Goal: Task Accomplishment & Management: Use online tool/utility

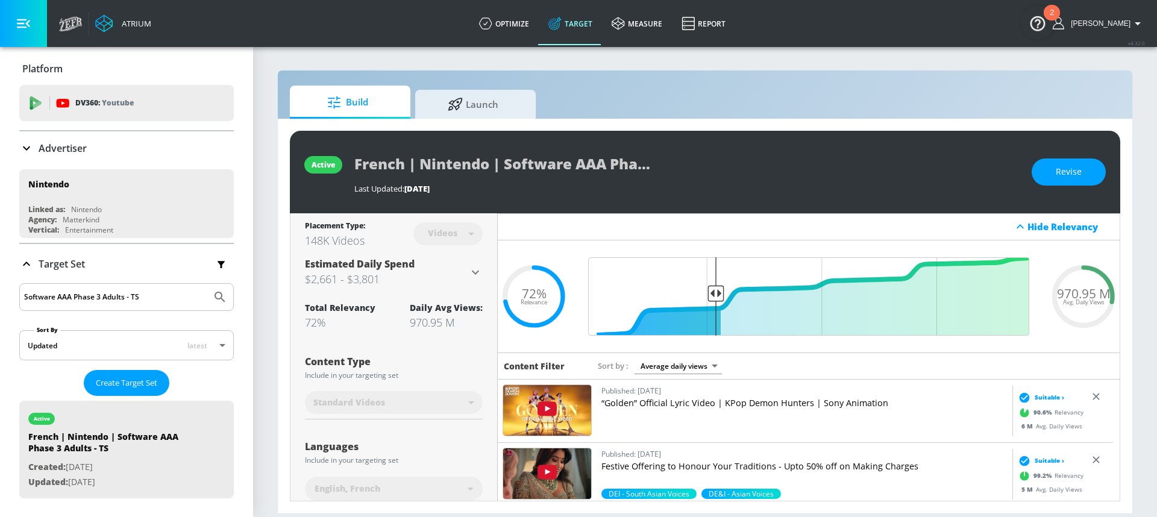
click at [90, 152] on div "Advertiser" at bounding box center [126, 148] width 215 height 14
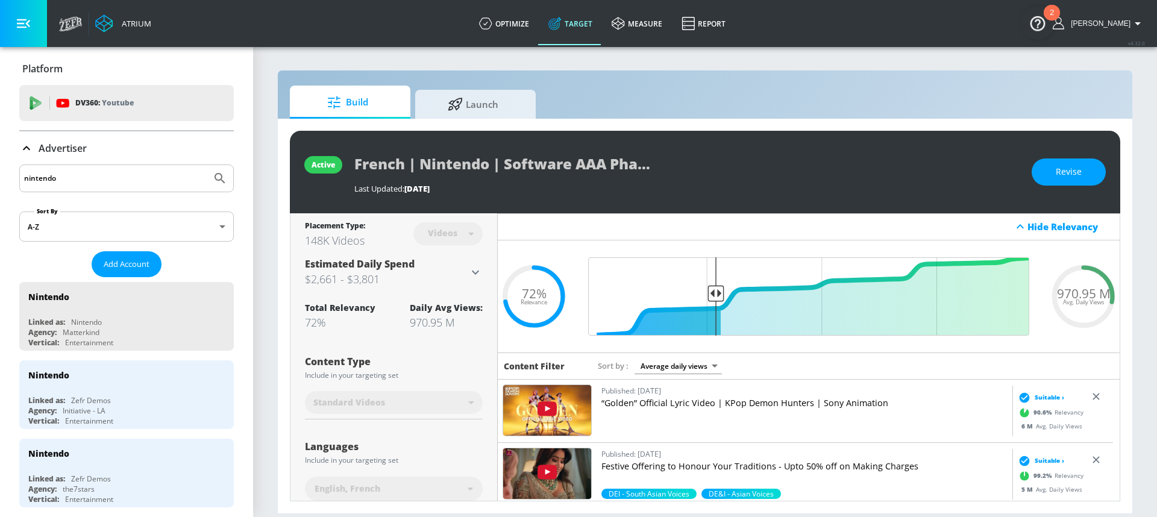
drag, startPoint x: 79, startPoint y: 176, endPoint x: 24, endPoint y: 177, distance: 55.5
click at [24, 177] on input "nintendo" at bounding box center [115, 179] width 183 height 16
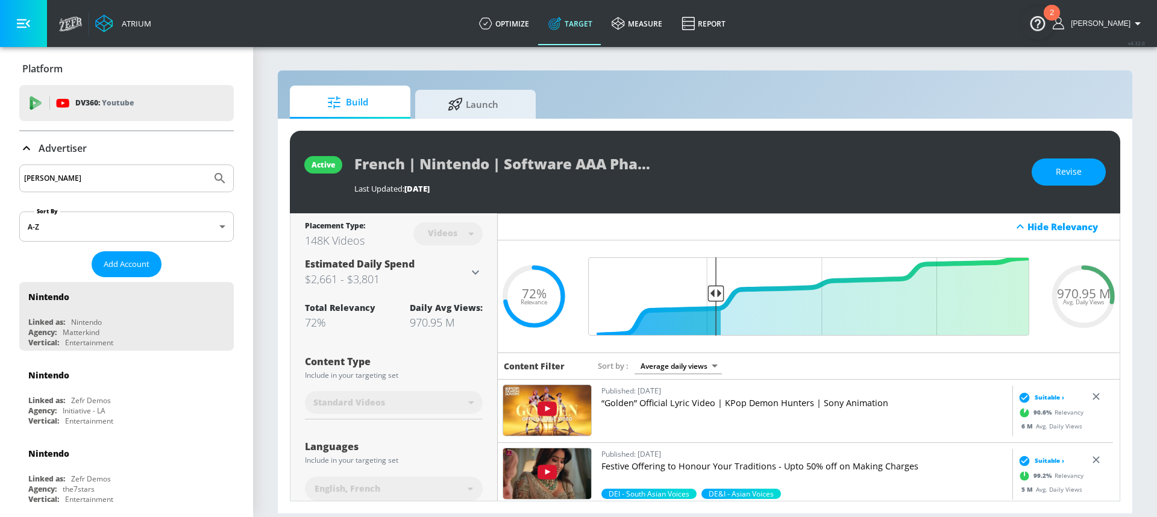
type input "[PERSON_NAME]"
click at [207, 165] on button "Submit Search" at bounding box center [220, 178] width 27 height 27
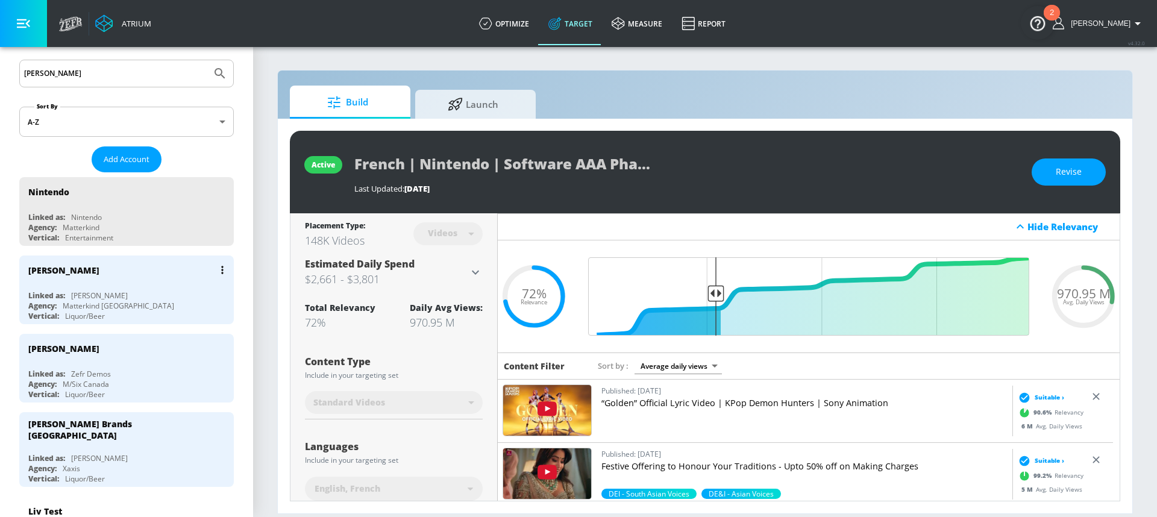
scroll to position [118, 0]
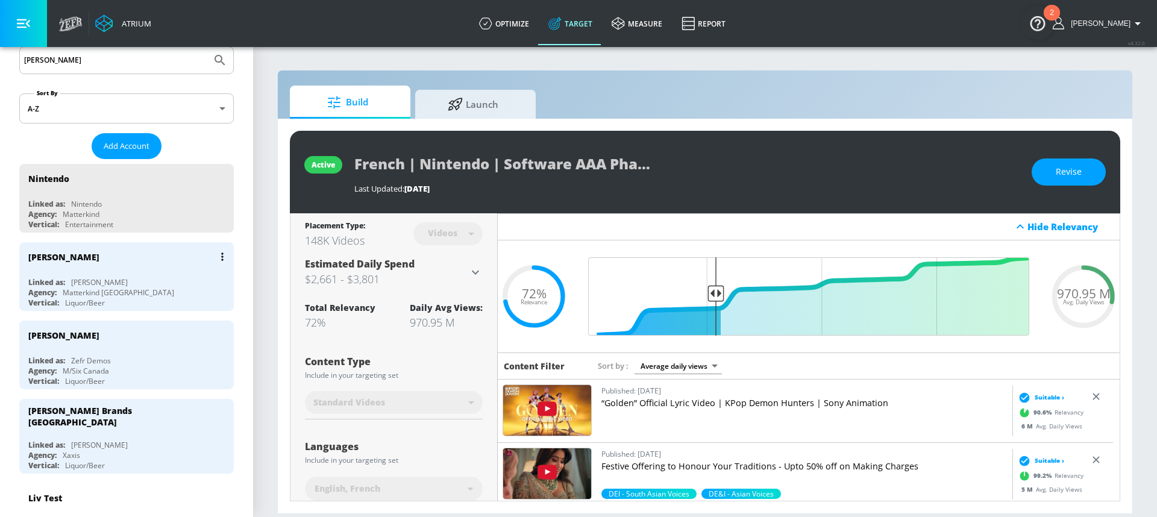
click at [102, 289] on div "Matterkind [GEOGRAPHIC_DATA]" at bounding box center [119, 292] width 112 height 10
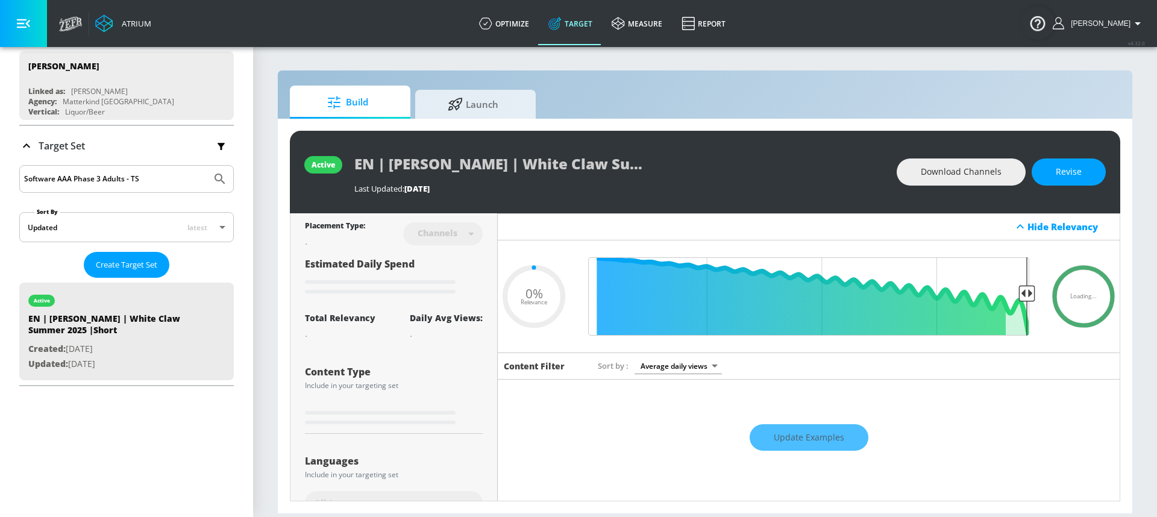
type input "0.05"
drag, startPoint x: 156, startPoint y: 174, endPoint x: -4, endPoint y: 177, distance: 159.1
click at [0, 177] on html "Atrium optimize Target measure Report optimize Target measure Report v 4.32.0 […" at bounding box center [578, 258] width 1157 height 517
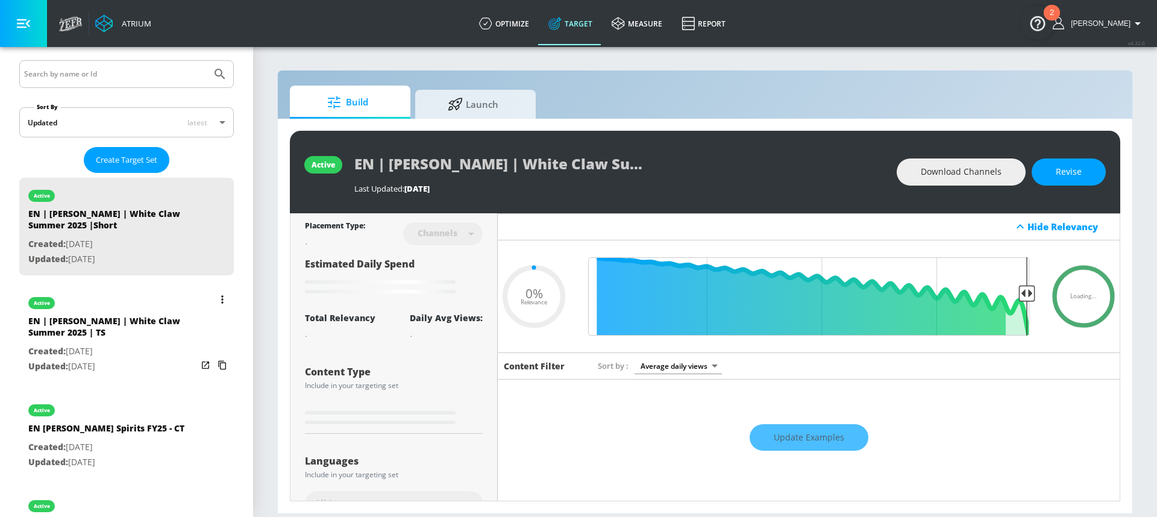
scroll to position [243, 0]
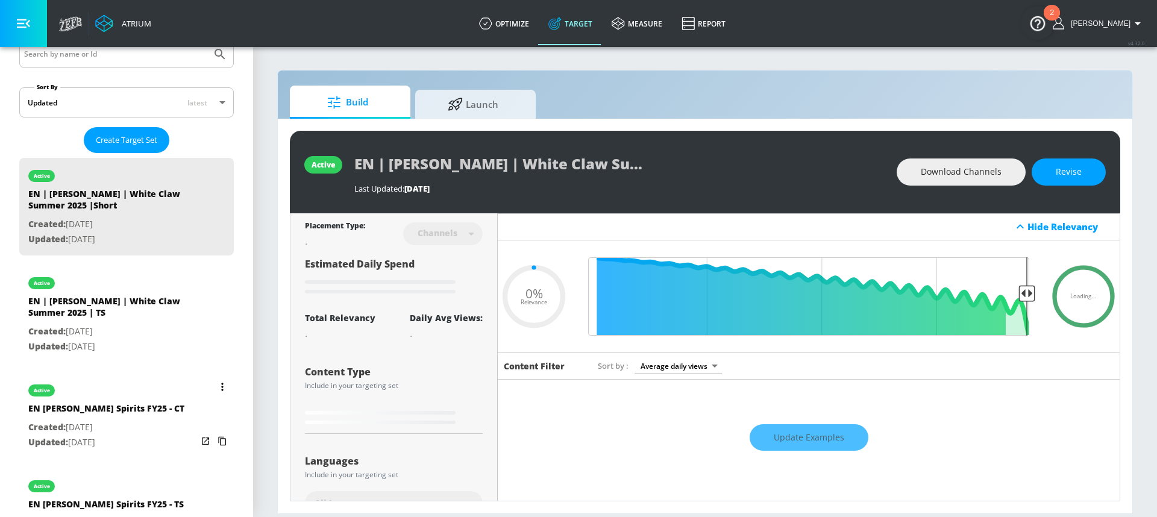
type input "0.34"
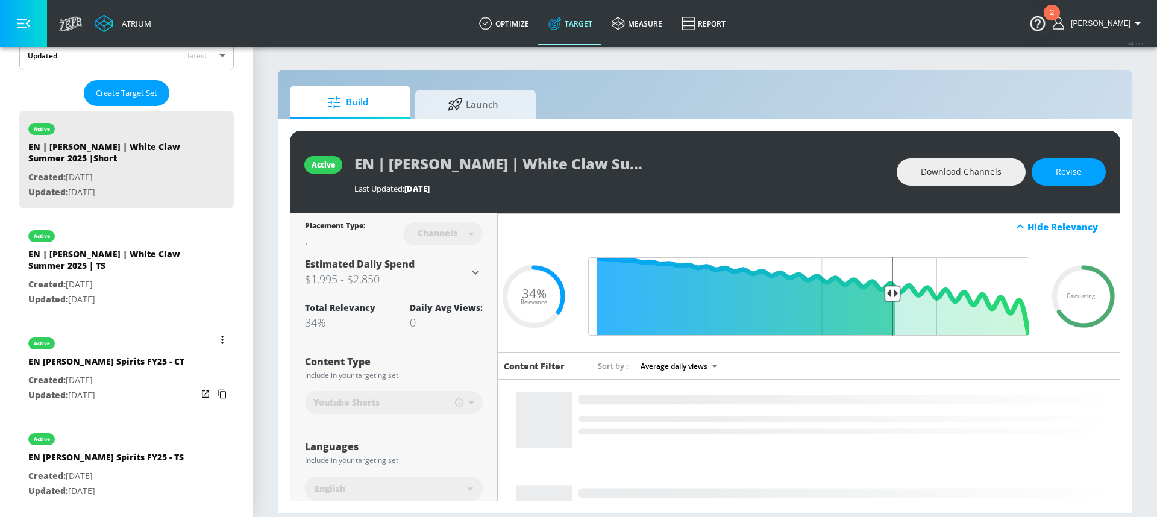
scroll to position [362, 0]
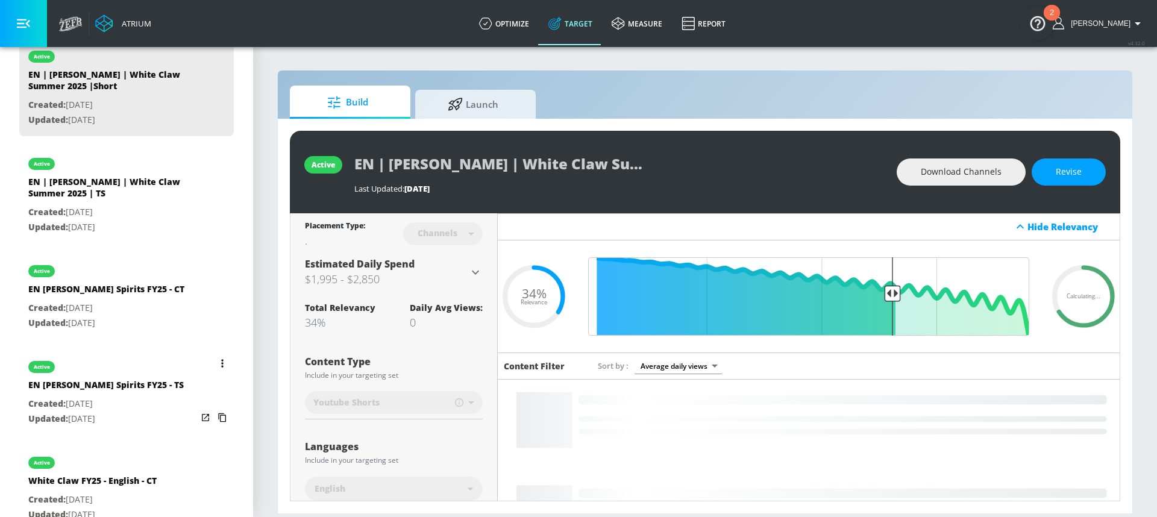
click at [103, 394] on div "EN [PERSON_NAME] Spirits FY25 - TS" at bounding box center [106, 387] width 156 height 17
type input "EN [PERSON_NAME] Spirits FY25 - TS"
type input "videos"
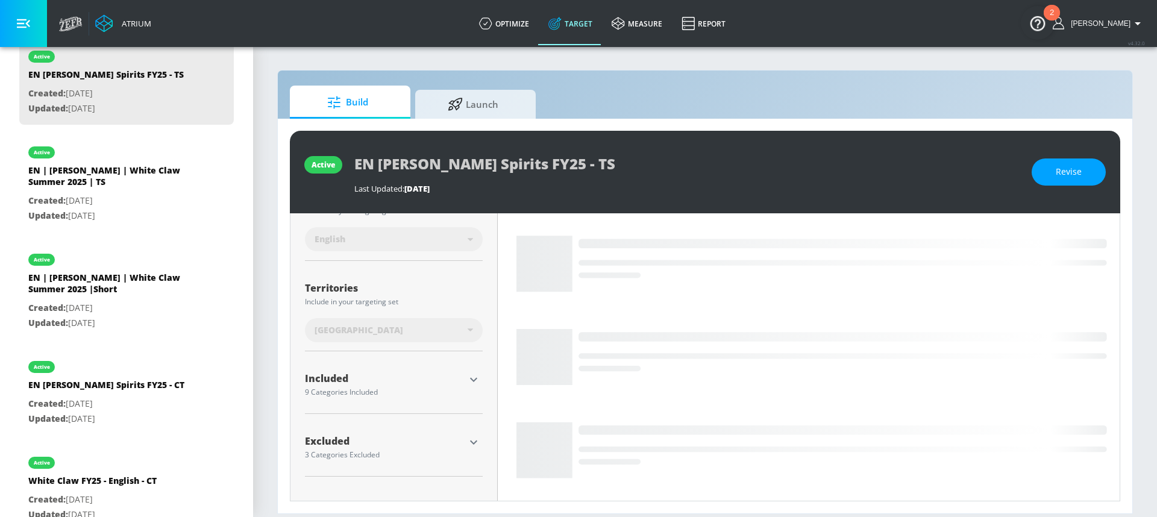
scroll to position [235, 0]
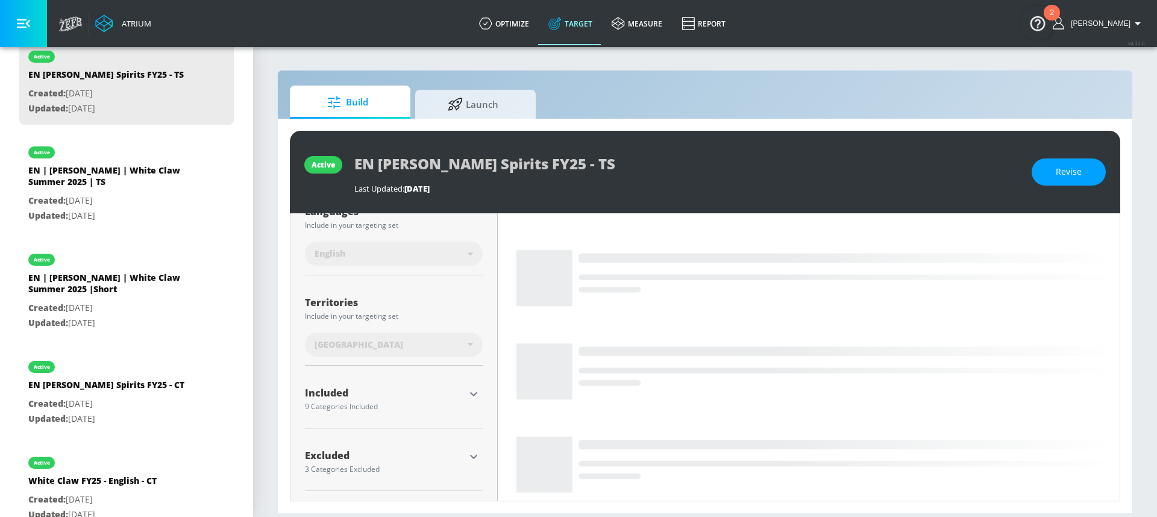
click at [471, 385] on button "button" at bounding box center [474, 394] width 18 height 18
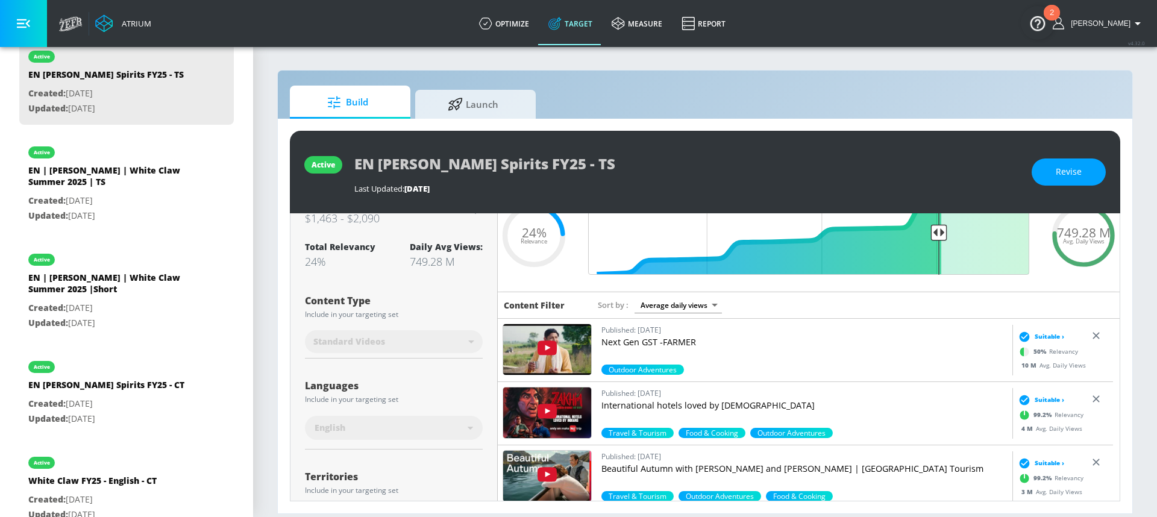
scroll to position [0, 0]
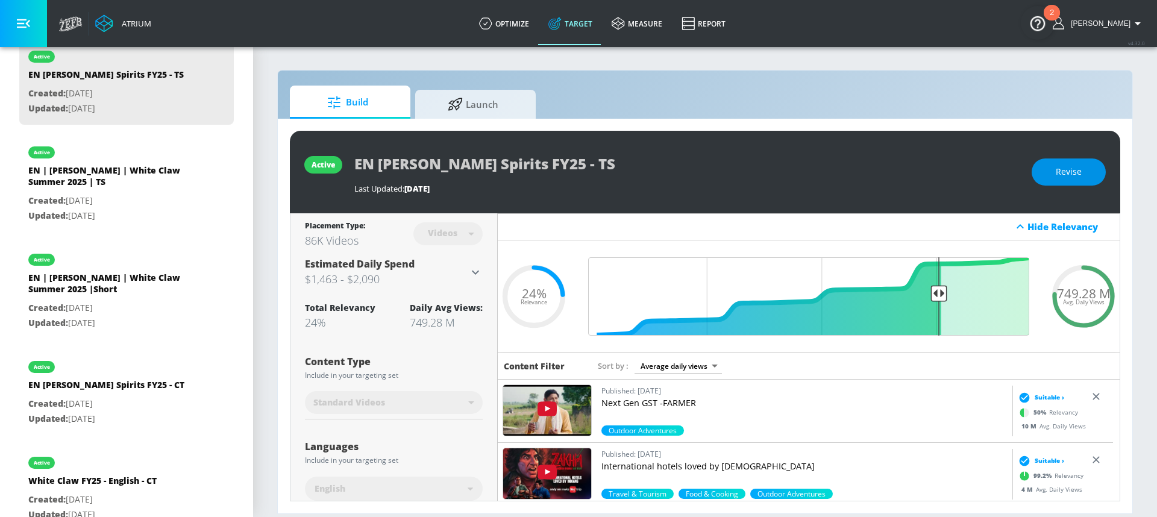
click at [1074, 173] on span "Revise" at bounding box center [1069, 172] width 26 height 15
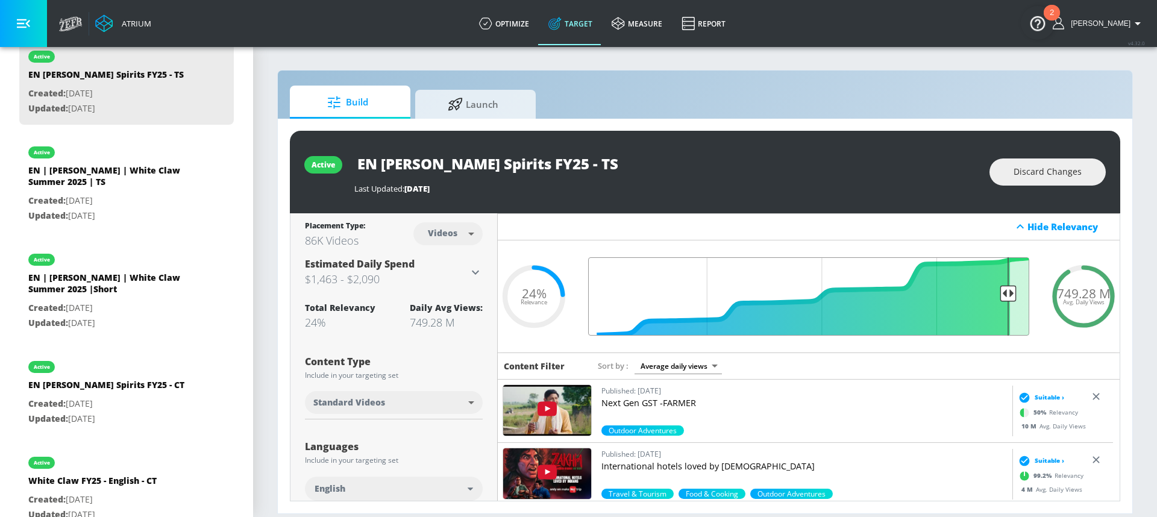
drag, startPoint x: 935, startPoint y: 296, endPoint x: 997, endPoint y: 296, distance: 62.7
type input "0.09"
click at [997, 296] on input "Final Threshold" at bounding box center [808, 296] width 453 height 78
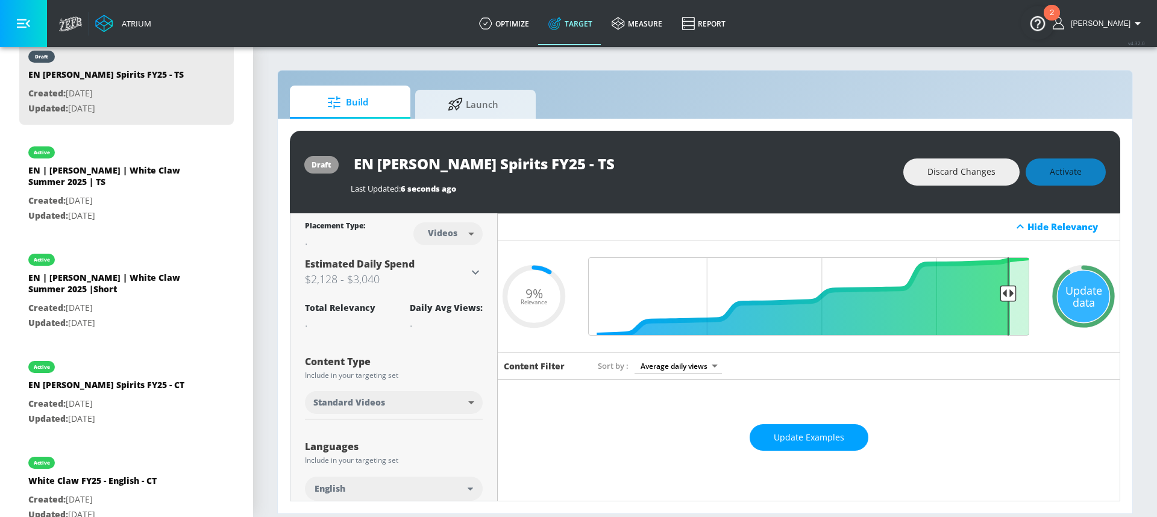
drag, startPoint x: 561, startPoint y: 167, endPoint x: 261, endPoint y: 160, distance: 299.6
click at [261, 160] on section "Build Launch draft EN [PERSON_NAME] Spirits FY25 - TS Last Updated: 6 seconds a…" at bounding box center [705, 281] width 904 height 471
click at [1073, 286] on div "Update data" at bounding box center [1084, 297] width 52 height 52
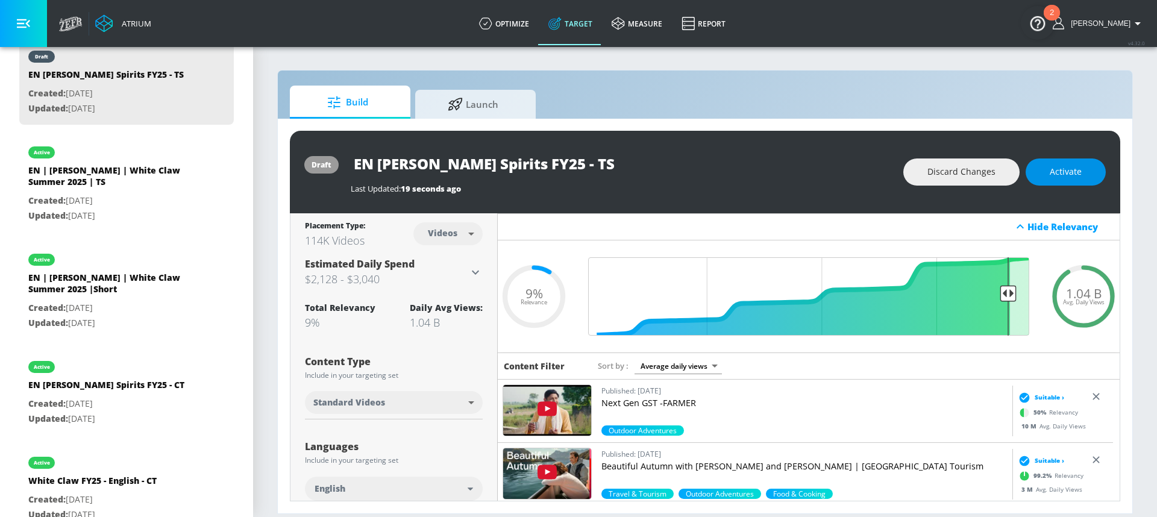
click at [1057, 163] on button "Activate" at bounding box center [1066, 172] width 80 height 27
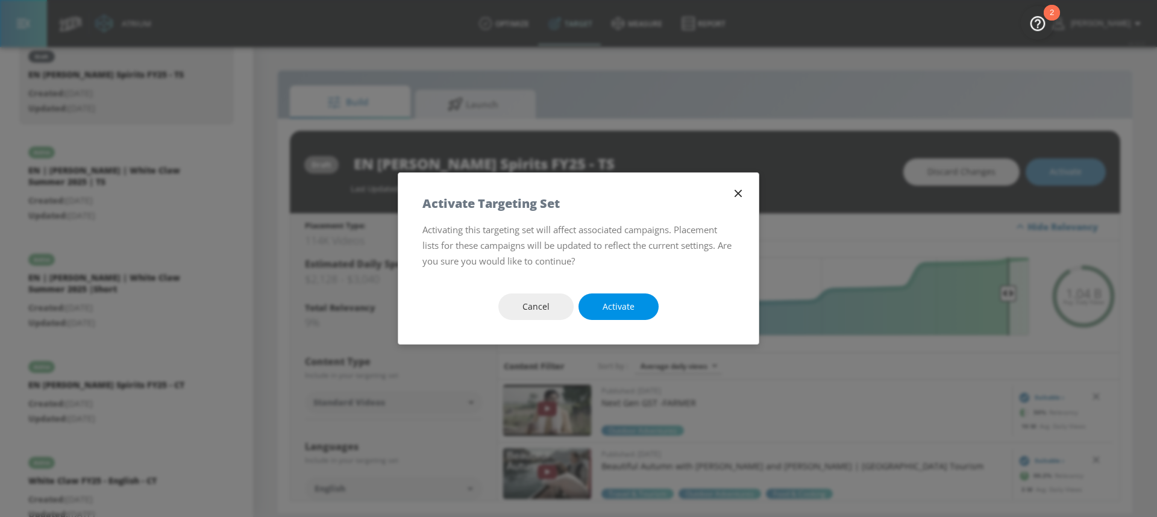
click at [636, 309] on button "Activate" at bounding box center [619, 307] width 80 height 27
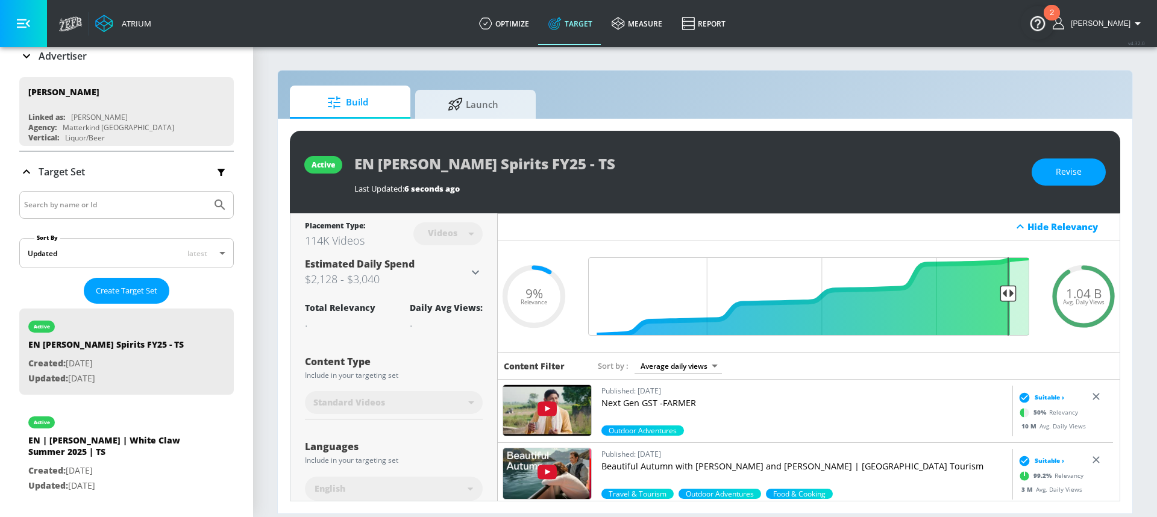
scroll to position [100, 0]
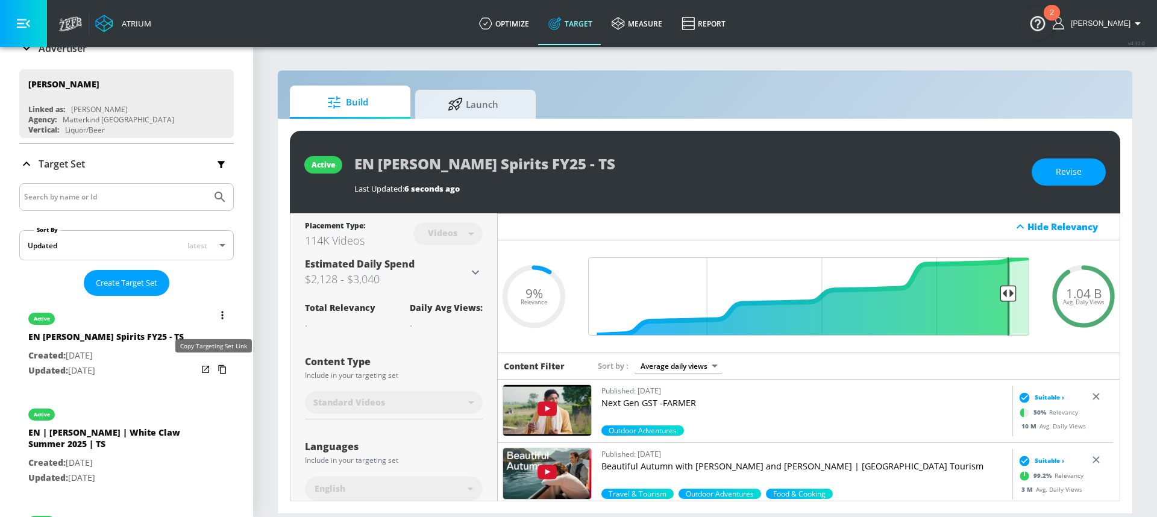
click at [218, 370] on icon "list of Target Set" at bounding box center [222, 369] width 8 height 9
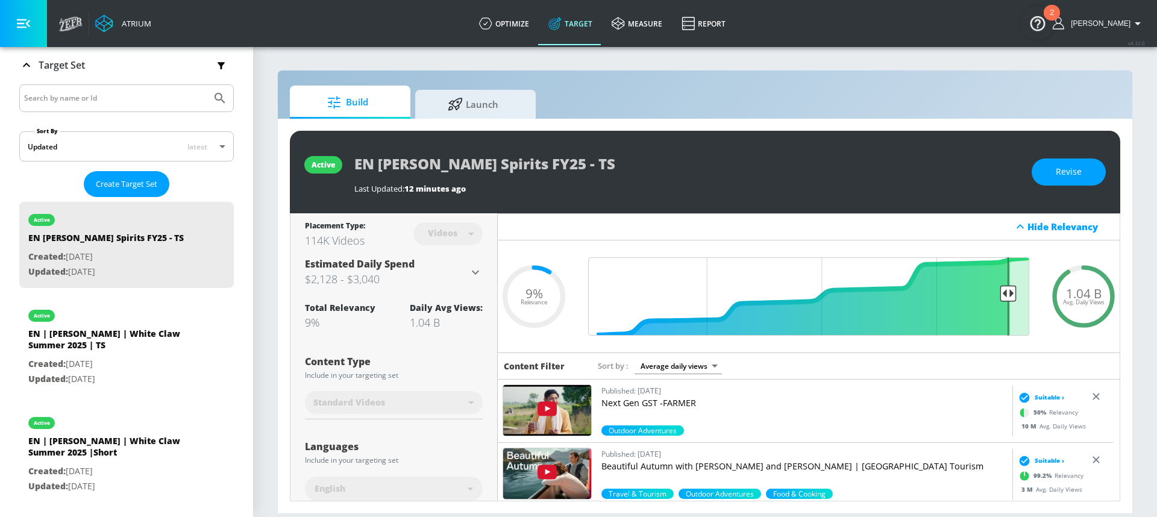
scroll to position [228, 0]
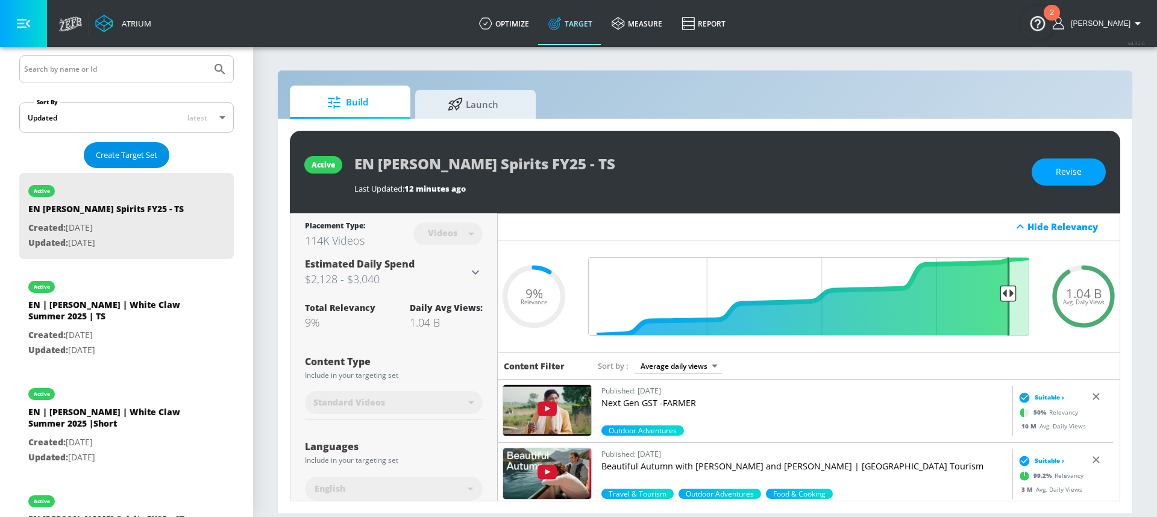
click at [119, 152] on span "Create Target Set" at bounding box center [126, 155] width 61 height 14
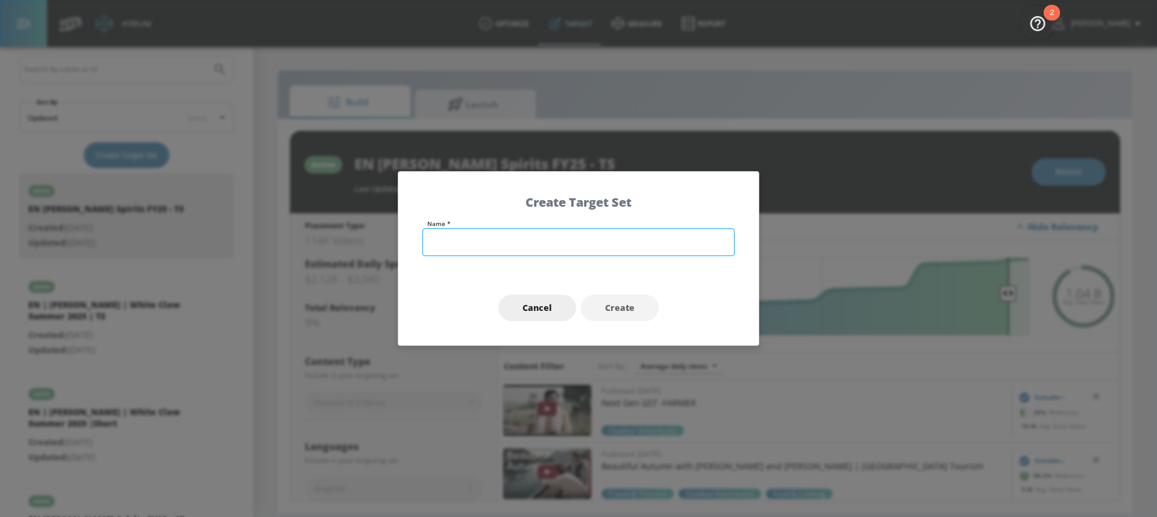
click at [526, 250] on input "text" at bounding box center [579, 242] width 312 height 28
type input "y"
type input "test"
click at [622, 312] on span "Create" at bounding box center [620, 308] width 30 height 15
type input "test"
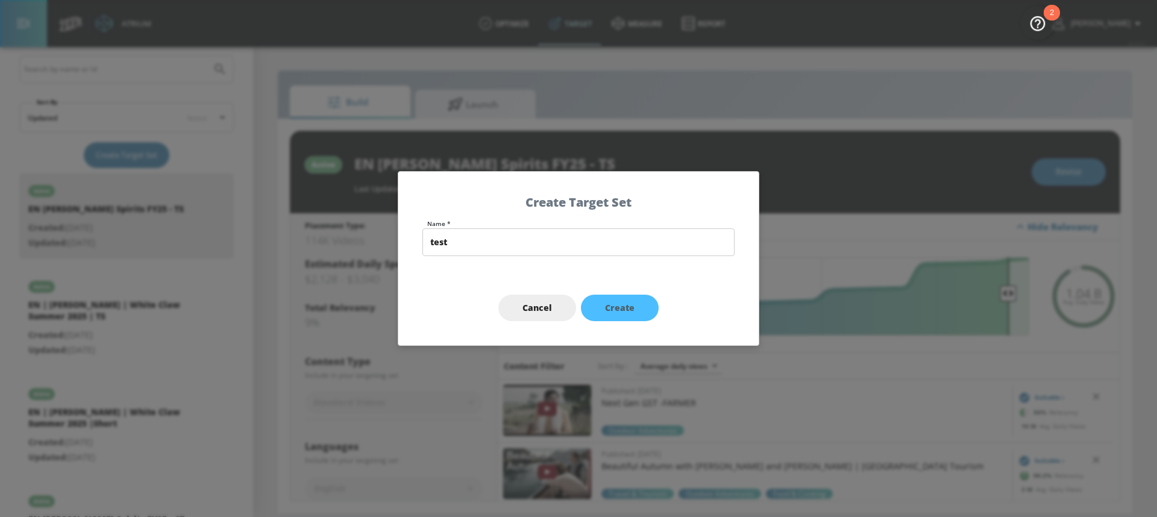
type input "channels"
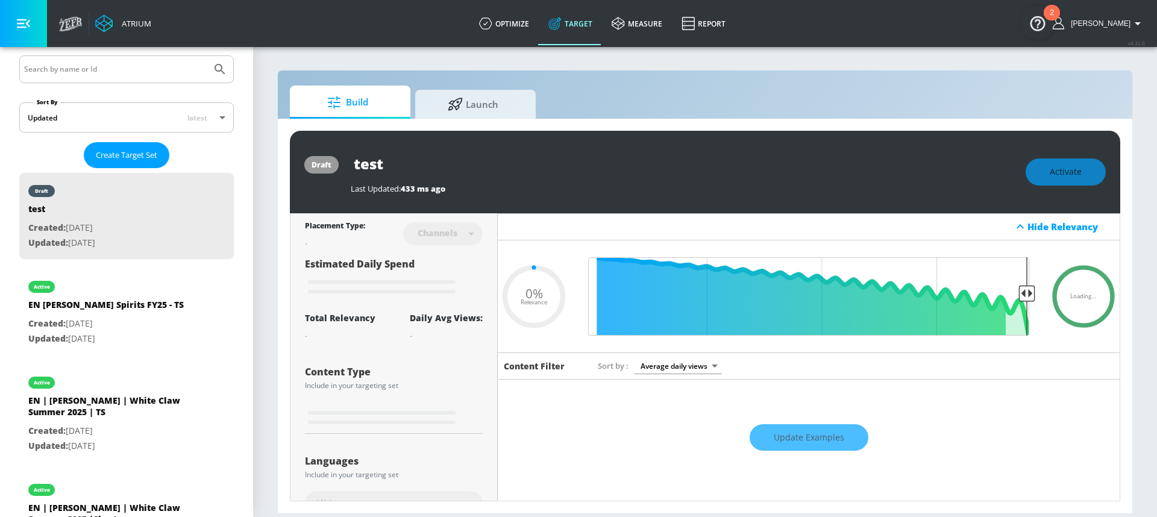
type input "0.7"
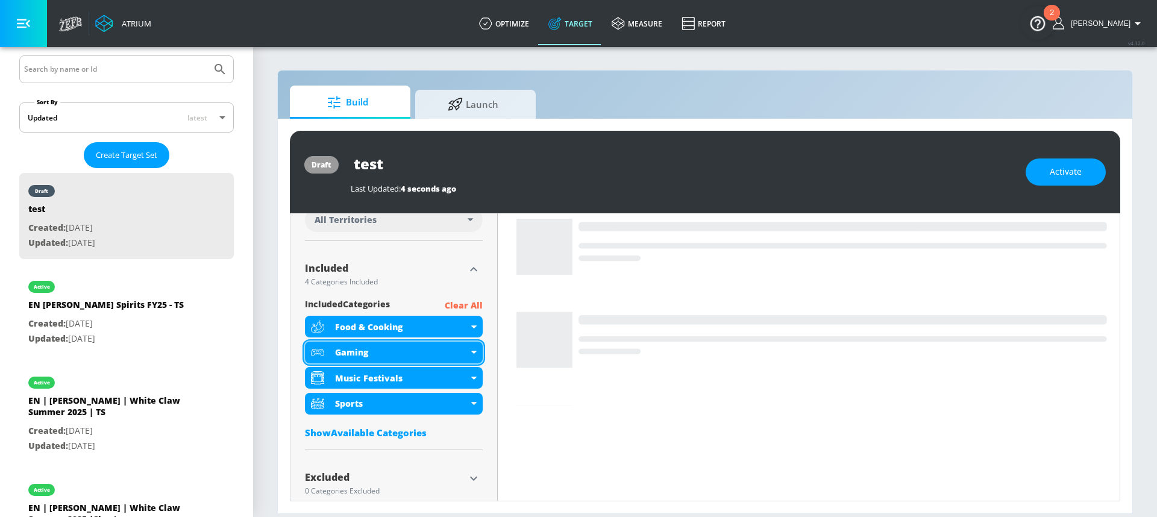
scroll to position [362, 0]
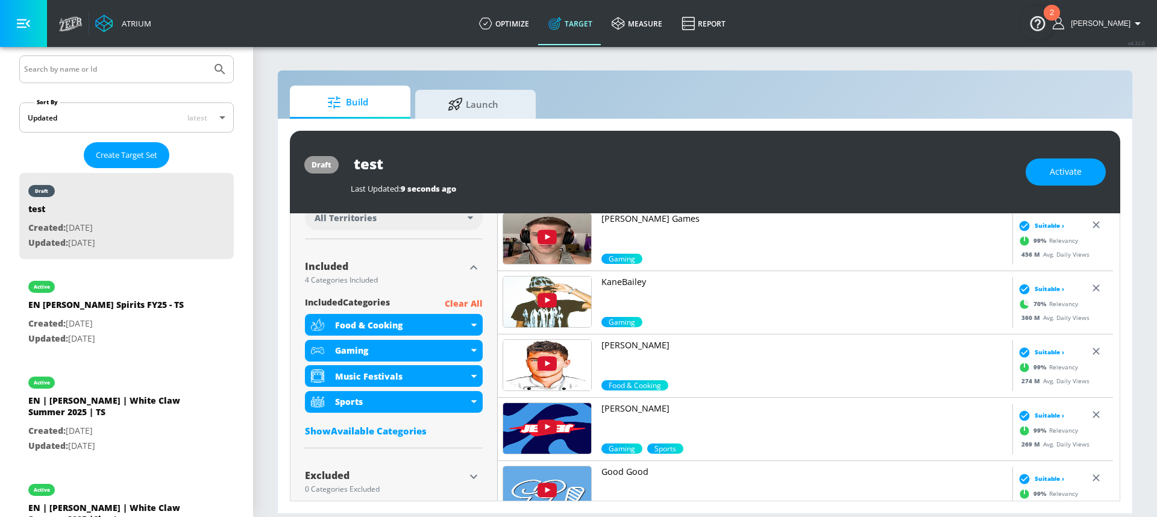
click at [386, 433] on div "Show Available Categories" at bounding box center [394, 431] width 178 height 12
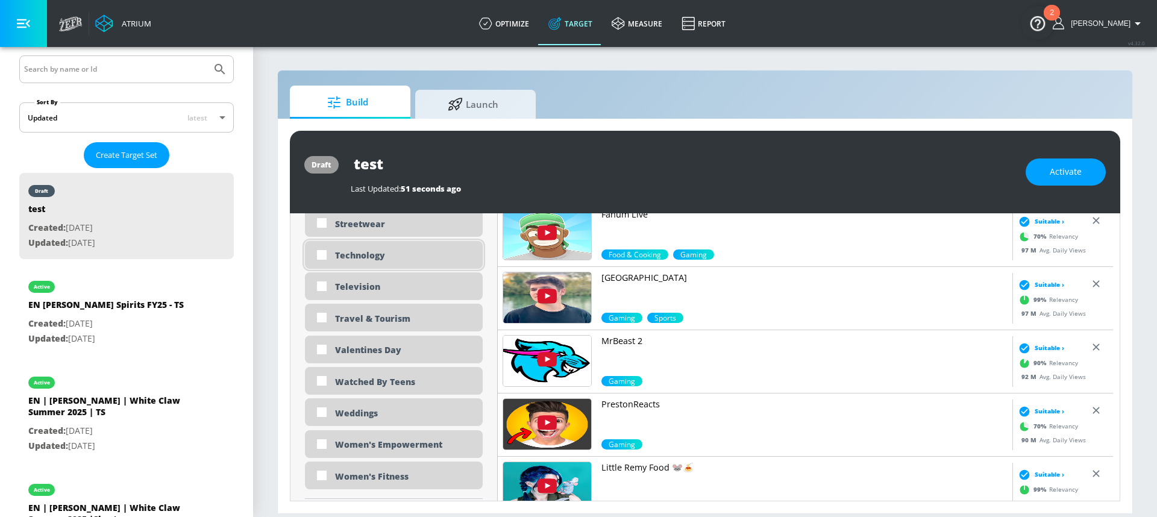
scroll to position [3678, 0]
